Goal: Use online tool/utility: Utilize a website feature to perform a specific function

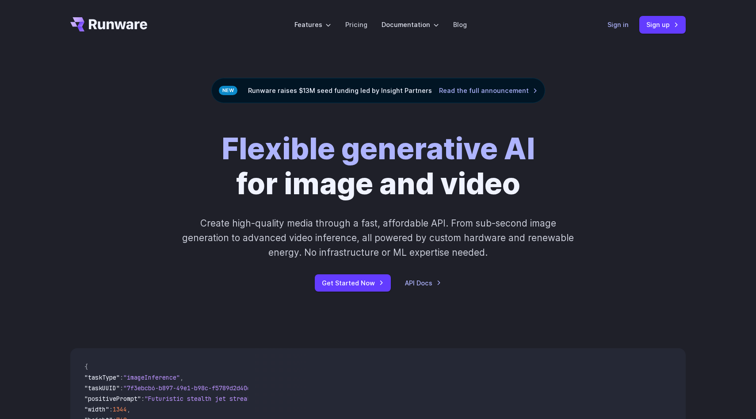
click at [620, 29] on link "Sign in" at bounding box center [618, 24] width 21 height 10
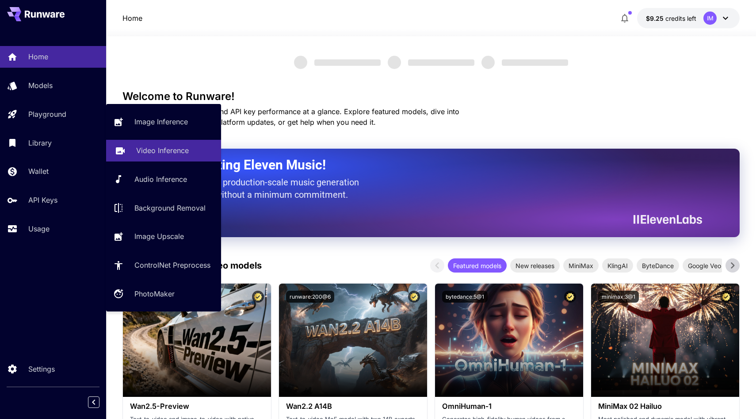
click at [146, 142] on link "Video Inference" at bounding box center [163, 151] width 115 height 22
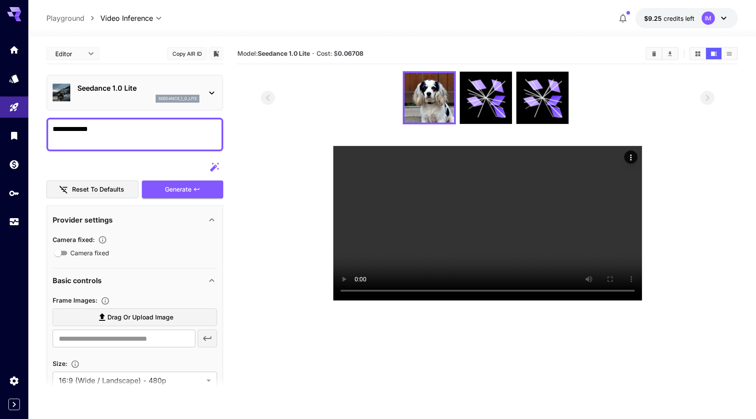
type textarea "**********"
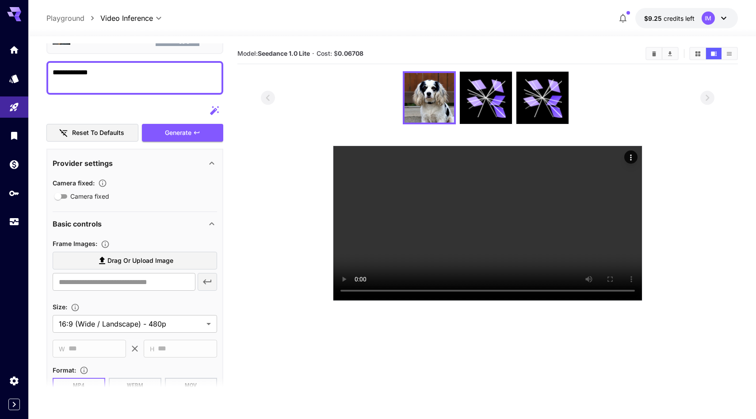
scroll to position [58, 0]
click at [193, 132] on div "Generate" at bounding box center [182, 132] width 81 height 18
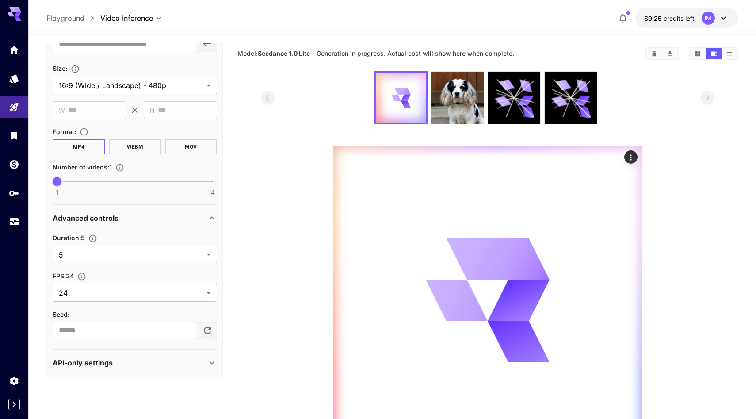
scroll to position [70, 0]
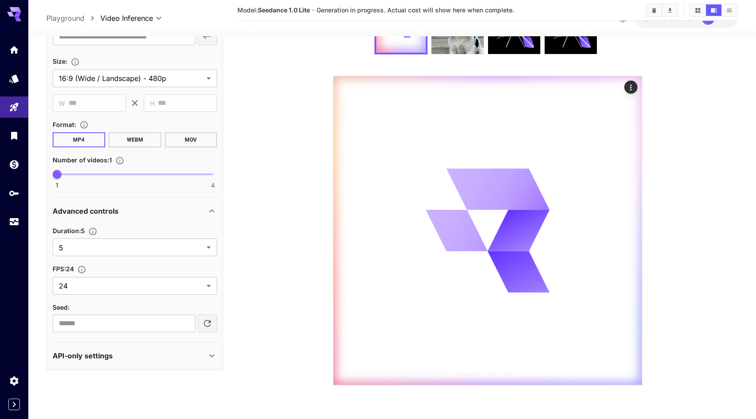
click at [207, 356] on icon at bounding box center [212, 355] width 11 height 11
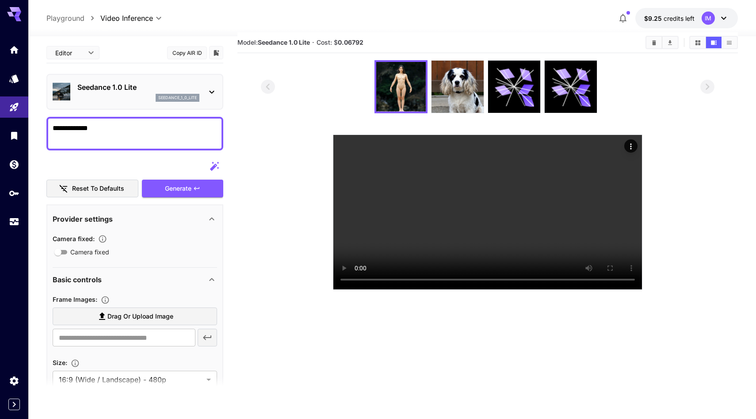
scroll to position [0, 0]
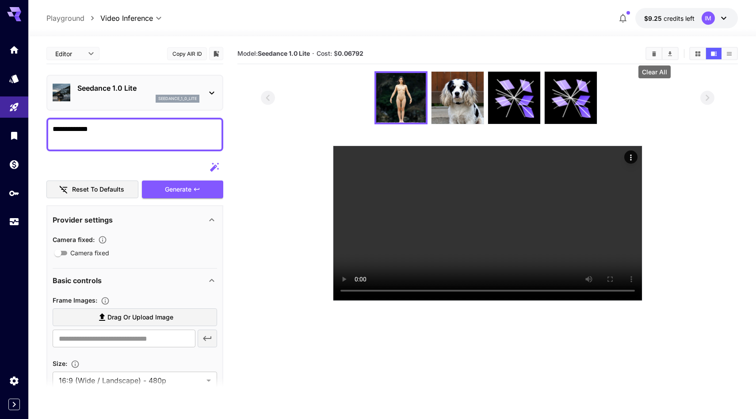
click at [652, 54] on icon "Clear All" at bounding box center [654, 53] width 7 height 7
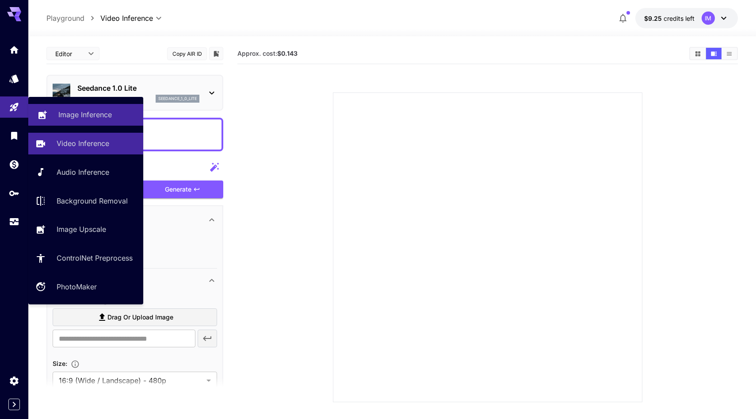
click at [96, 119] on p "Image Inference" at bounding box center [85, 114] width 54 height 11
type input "**********"
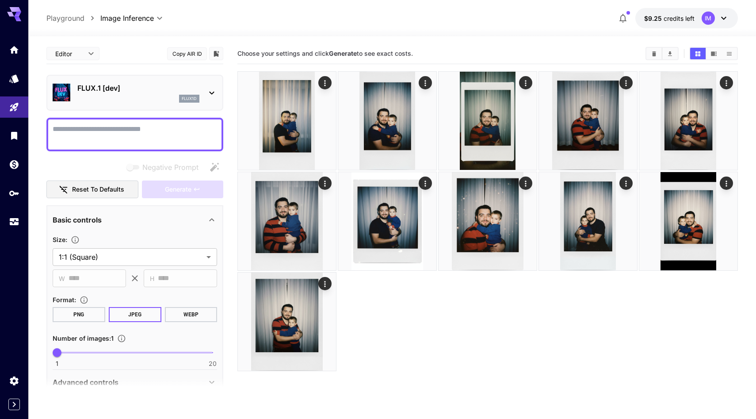
click at [119, 128] on textarea "Negative Prompt" at bounding box center [135, 134] width 165 height 21
click at [142, 98] on div "flux1d" at bounding box center [138, 99] width 122 height 8
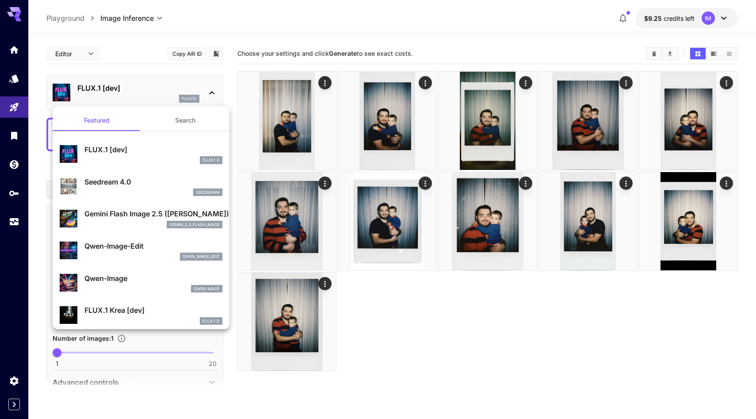
click at [185, 118] on button "Search" at bounding box center [185, 120] width 88 height 21
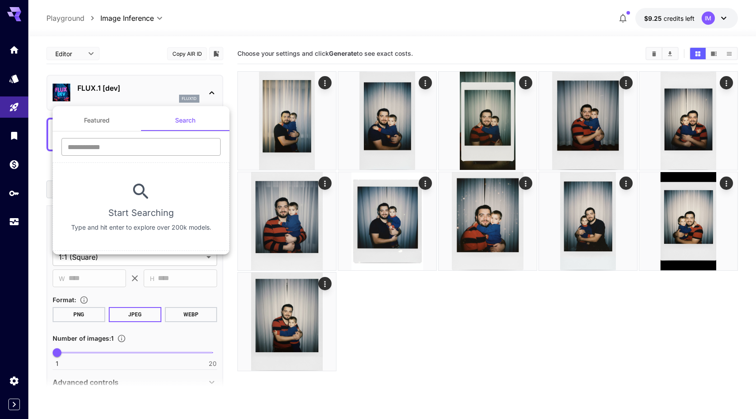
click at [134, 143] on input "text" at bounding box center [140, 147] width 159 height 18
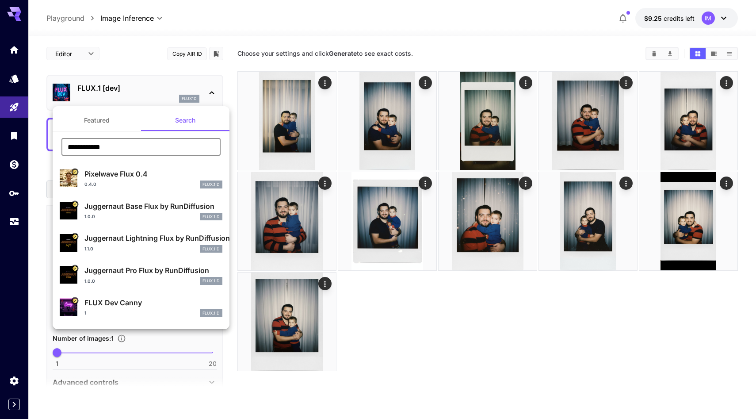
type input "**********"
